Goal: Task Accomplishment & Management: Manage account settings

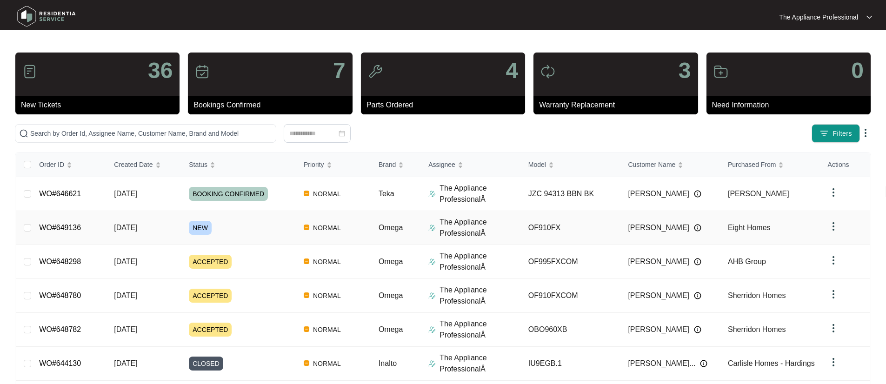
click at [110, 234] on td "[DATE]" at bounding box center [144, 228] width 75 height 34
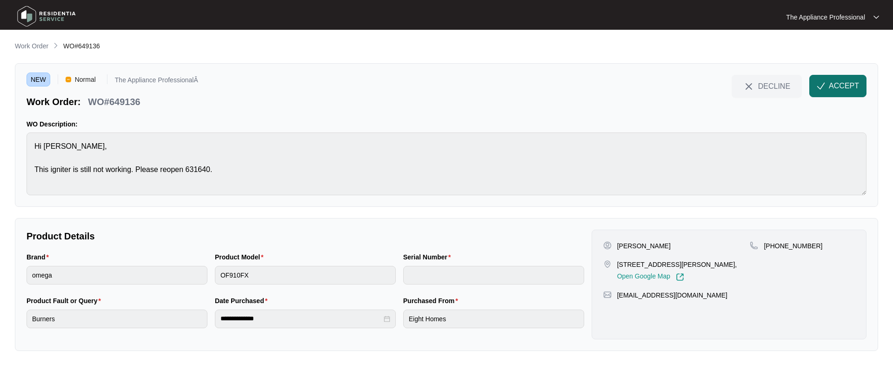
click at [839, 88] on span "ACCEPT" at bounding box center [844, 85] width 30 height 11
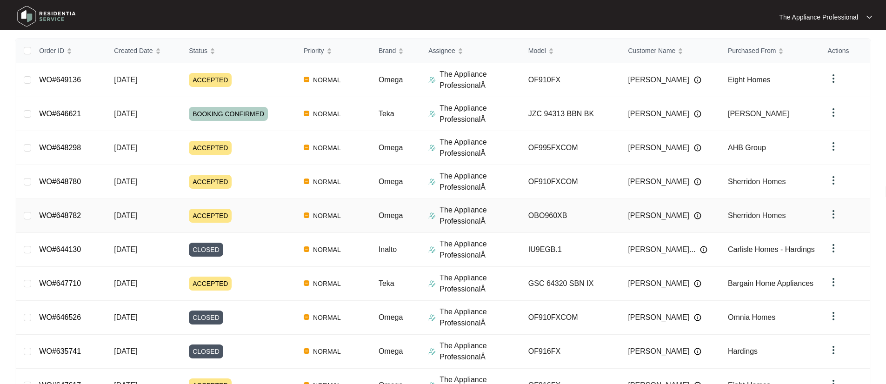
scroll to position [178, 0]
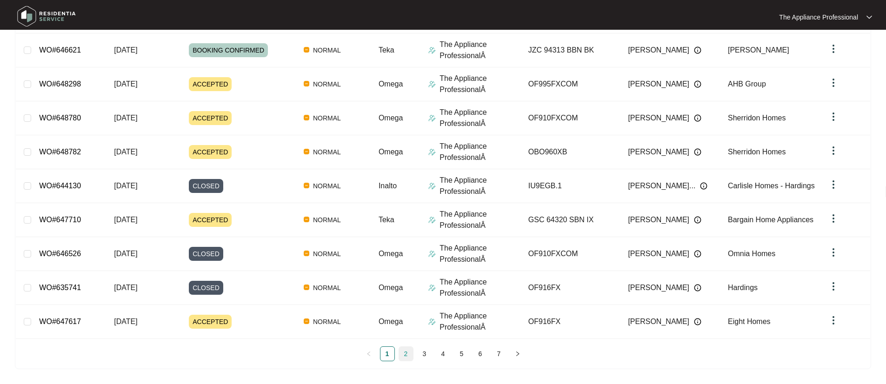
click at [402, 354] on link "2" at bounding box center [406, 354] width 14 height 14
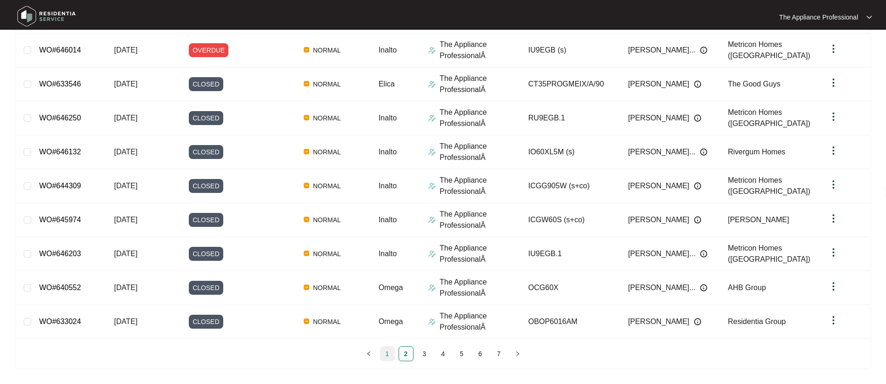
click at [390, 351] on link "1" at bounding box center [388, 354] width 14 height 14
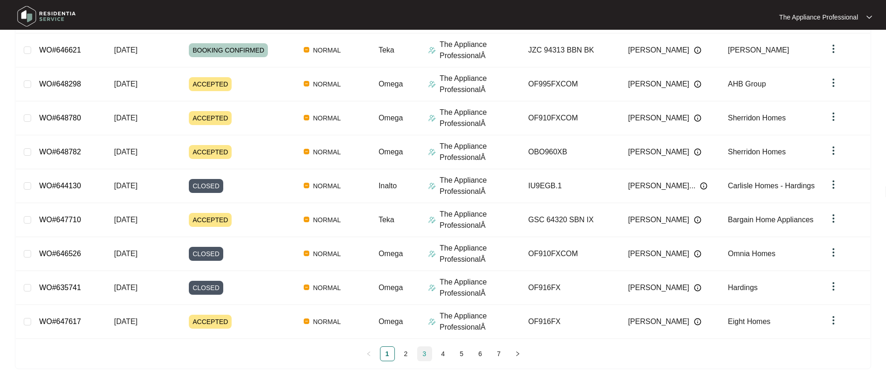
click at [421, 355] on link "3" at bounding box center [425, 354] width 14 height 14
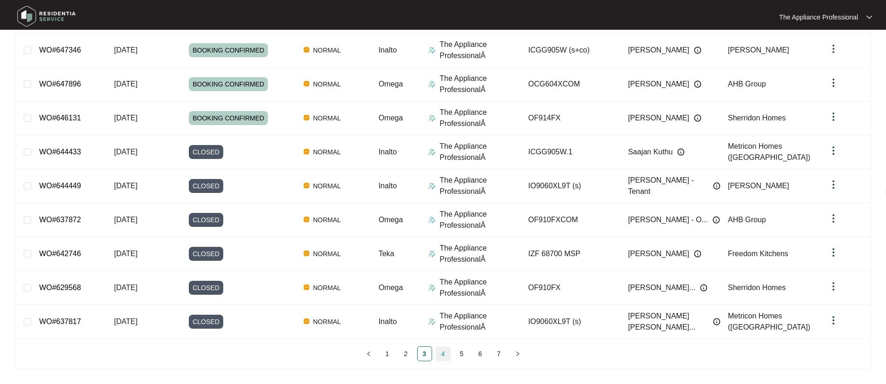
click at [441, 355] on link "4" at bounding box center [443, 354] width 14 height 14
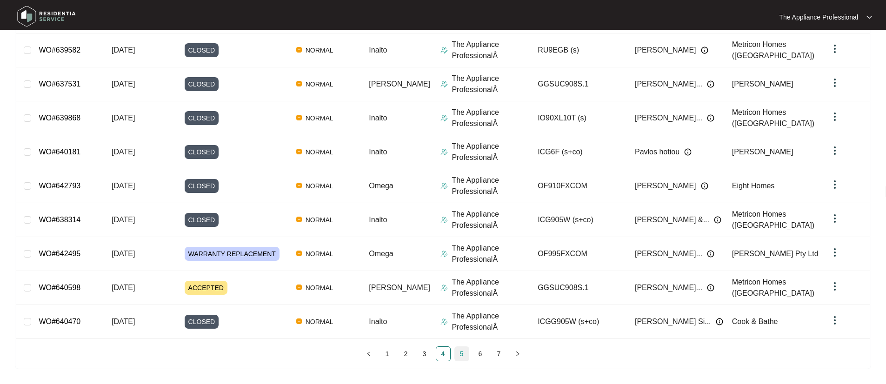
click at [466, 357] on link "5" at bounding box center [462, 354] width 14 height 14
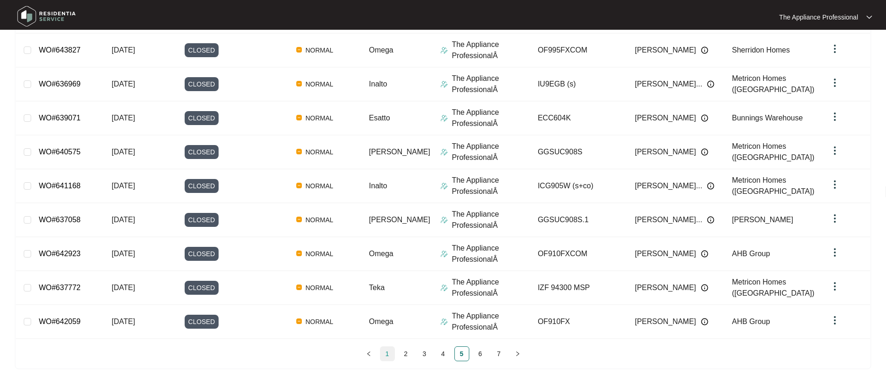
click at [384, 353] on link "1" at bounding box center [388, 354] width 14 height 14
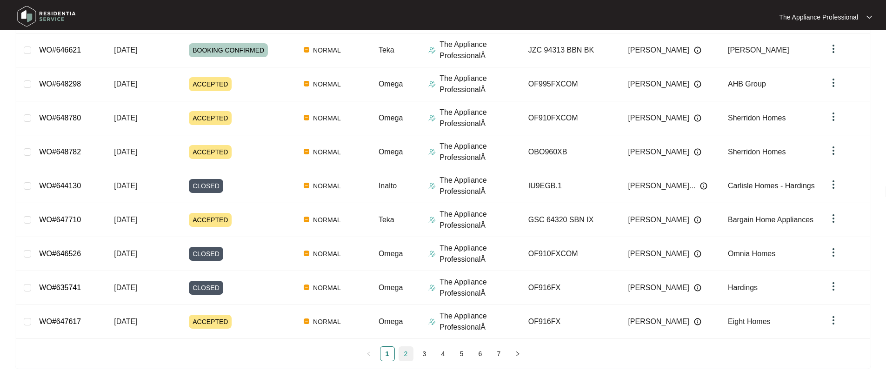
click at [407, 352] on link "2" at bounding box center [406, 354] width 14 height 14
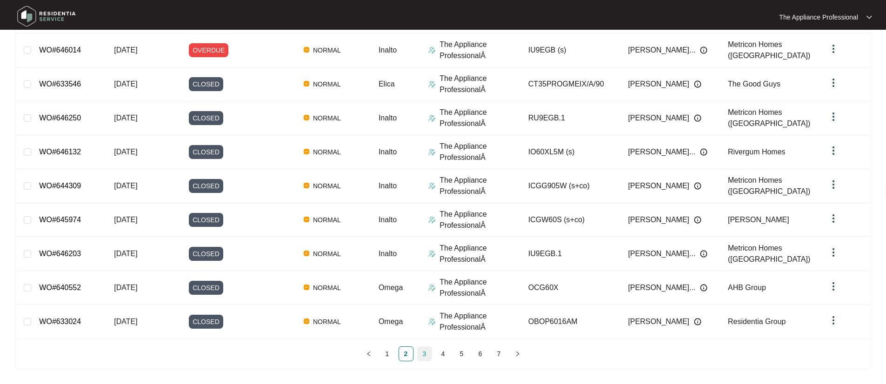
click at [426, 359] on link "3" at bounding box center [425, 354] width 14 height 14
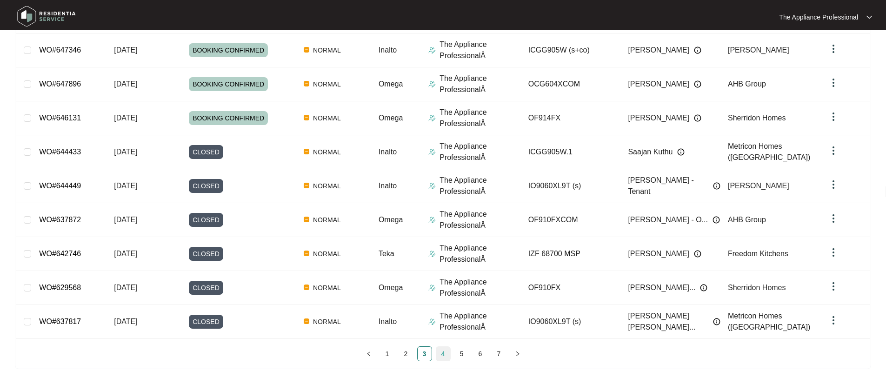
click at [441, 355] on link "4" at bounding box center [443, 354] width 14 height 14
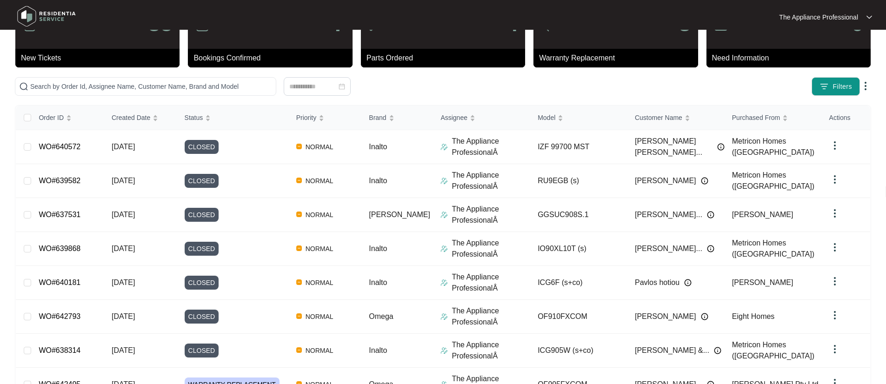
scroll to position [0, 0]
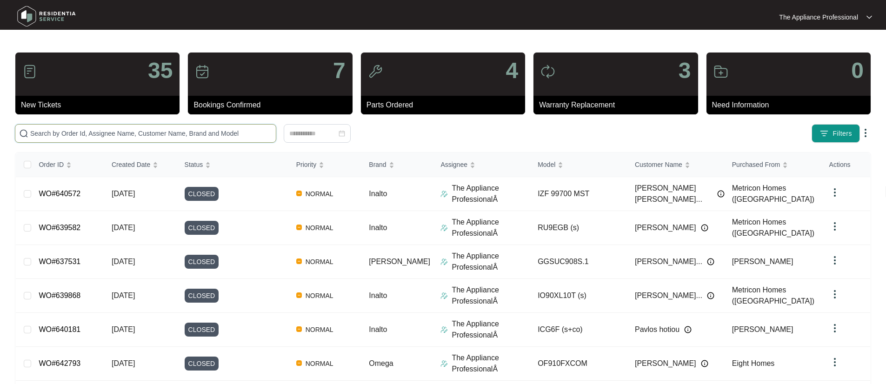
click at [113, 133] on input "text" at bounding box center [151, 133] width 242 height 10
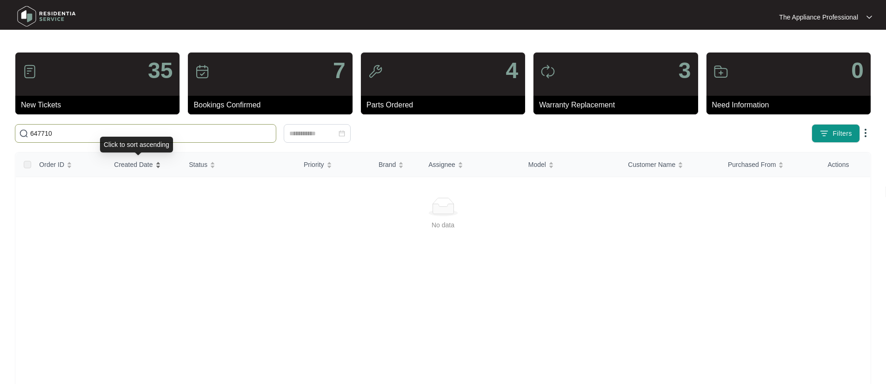
type input "647710"
click at [114, 164] on div "Created Date" at bounding box center [137, 164] width 47 height 13
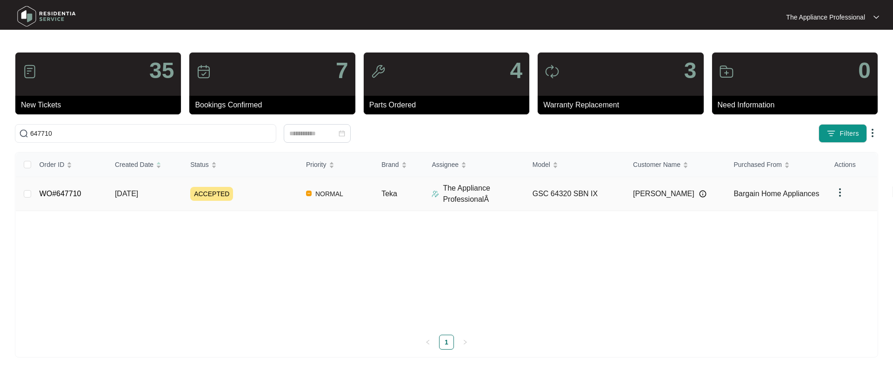
click at [116, 194] on span "[DATE]" at bounding box center [126, 194] width 23 height 8
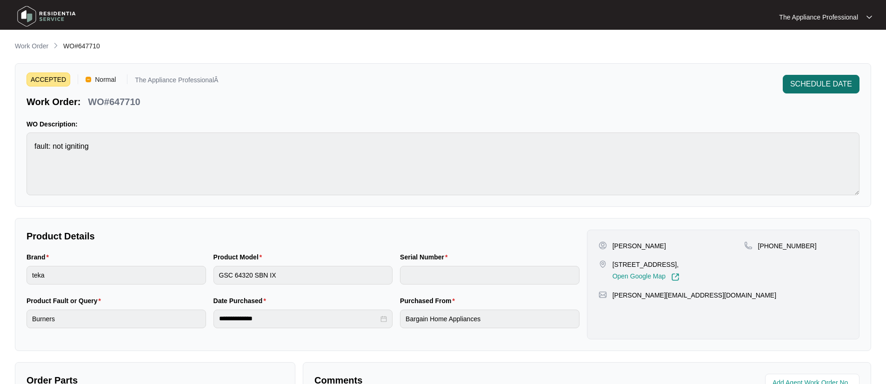
click at [830, 87] on span "SCHEDULE DATE" at bounding box center [821, 84] width 62 height 11
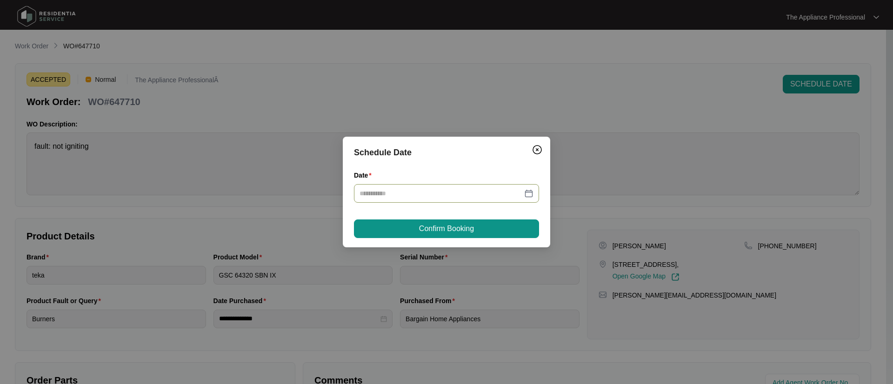
click at [530, 195] on div at bounding box center [447, 193] width 174 height 10
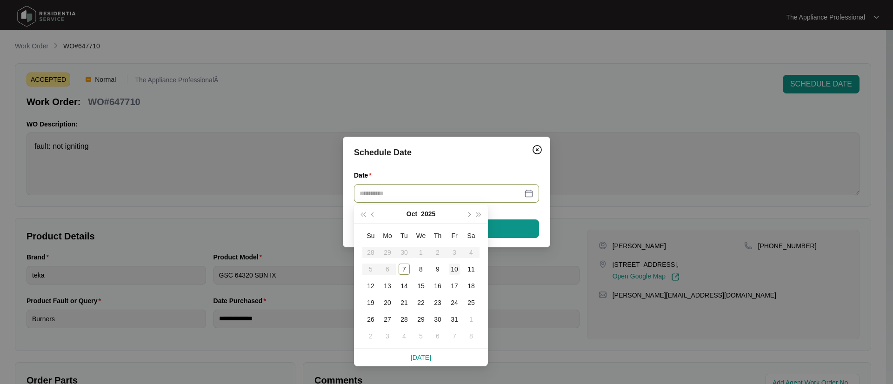
type input "**********"
click at [454, 267] on div "10" at bounding box center [454, 269] width 11 height 11
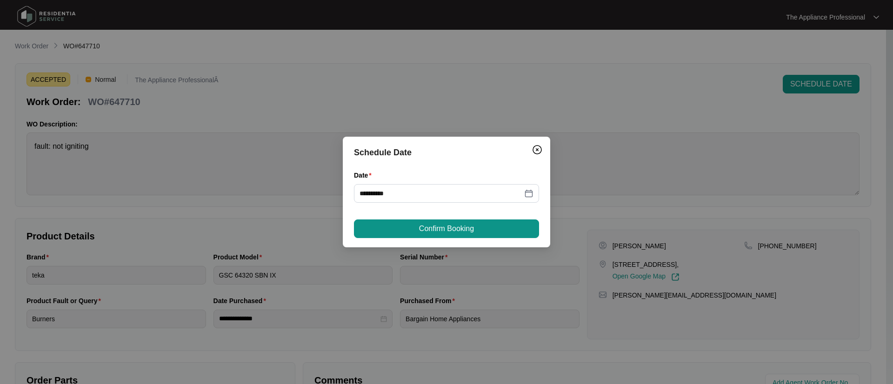
click at [447, 227] on span "Confirm Booking" at bounding box center [446, 228] width 55 height 11
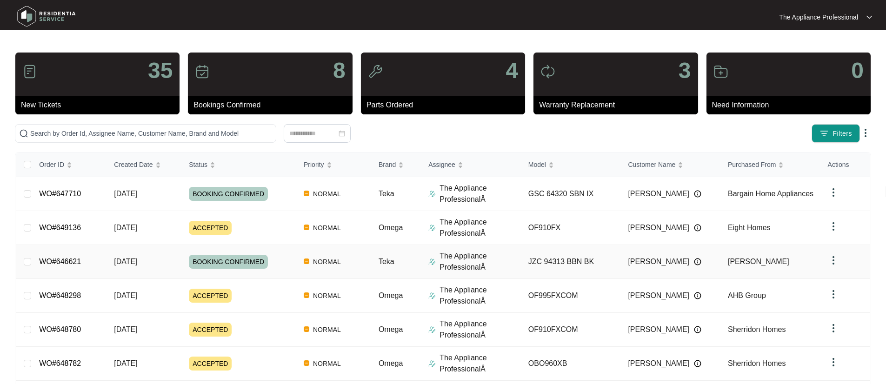
click at [111, 263] on td "[DATE]" at bounding box center [144, 262] width 75 height 34
